Goal: Entertainment & Leisure: Consume media (video, audio)

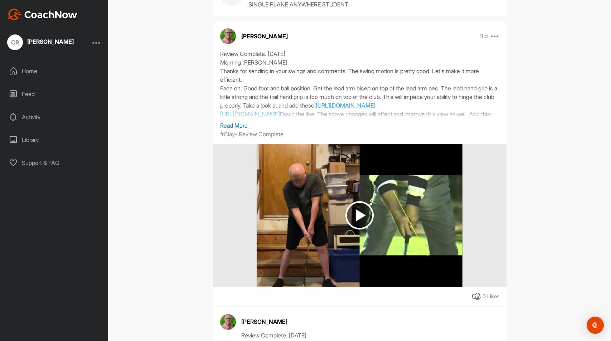
scroll to position [44, 0]
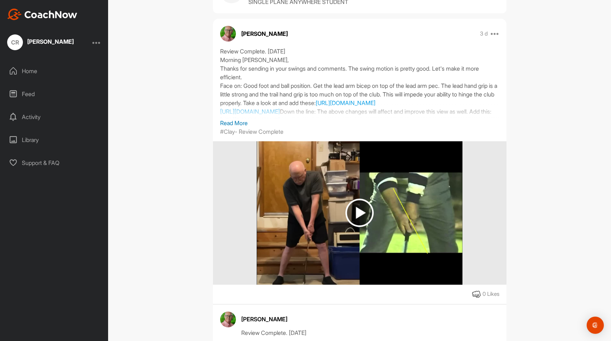
click at [366, 54] on div "Review Complete. [DATE] Morning [PERSON_NAME], Thanks for sending in your swing…" at bounding box center [359, 83] width 279 height 72
click at [243, 122] on p "Read More" at bounding box center [359, 123] width 279 height 9
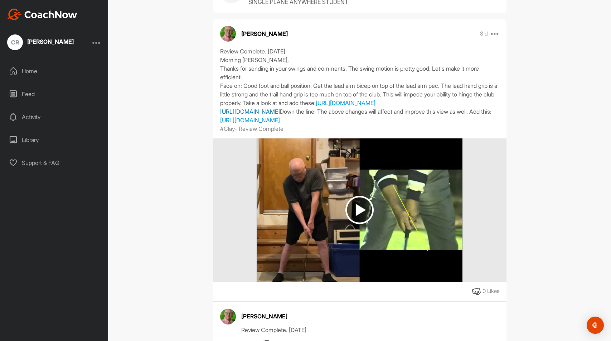
click at [280, 115] on link "[URL][DOMAIN_NAME]" at bounding box center [250, 111] width 60 height 7
click at [280, 124] on link "[URL][DOMAIN_NAME]" at bounding box center [250, 119] width 60 height 7
click at [316, 106] on link "[URL][DOMAIN_NAME]" at bounding box center [346, 102] width 60 height 7
